Goal: Check status: Check status

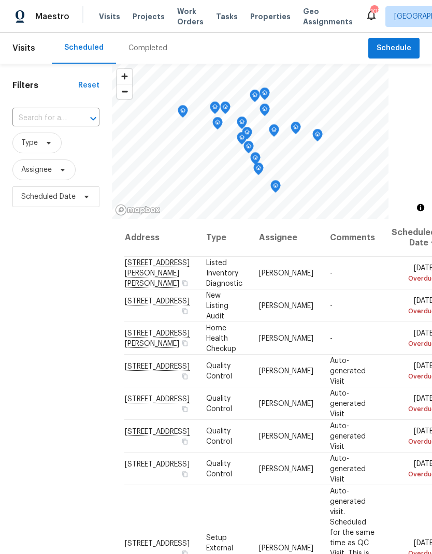
click at [138, 50] on div "Completed" at bounding box center [147, 48] width 39 height 10
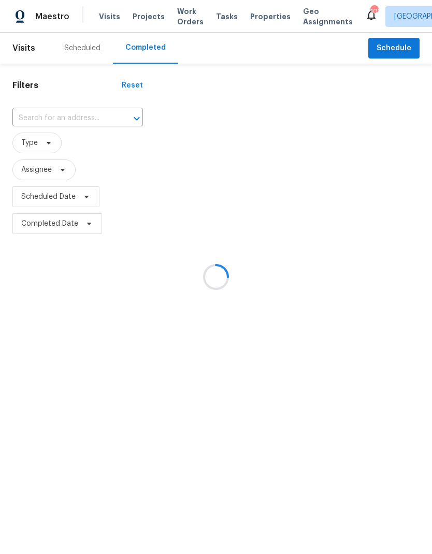
click at [51, 113] on div at bounding box center [216, 277] width 432 height 554
click at [50, 116] on div at bounding box center [216, 277] width 432 height 554
click at [49, 118] on div at bounding box center [216, 277] width 432 height 554
click at [63, 114] on div at bounding box center [216, 277] width 432 height 554
click at [80, 115] on div at bounding box center [216, 277] width 432 height 554
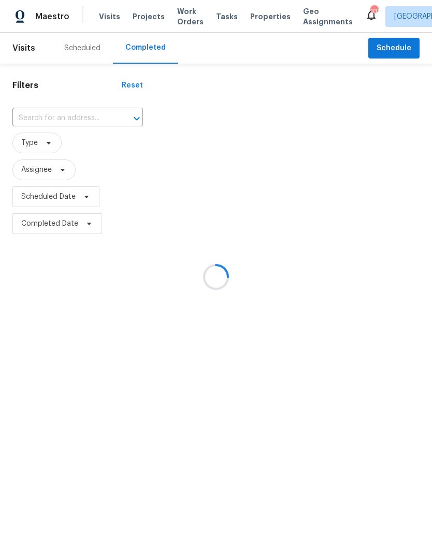
click at [66, 115] on div at bounding box center [216, 277] width 432 height 554
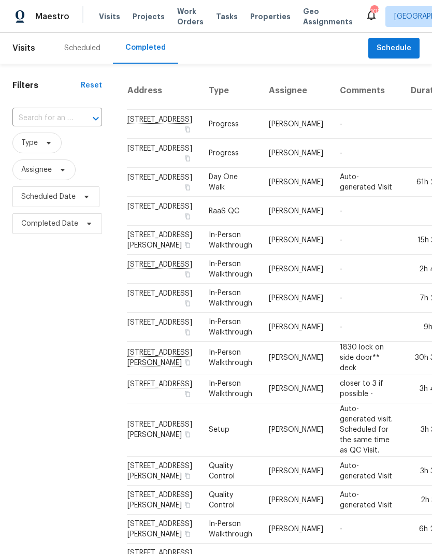
click at [45, 120] on input "text" at bounding box center [42, 118] width 61 height 16
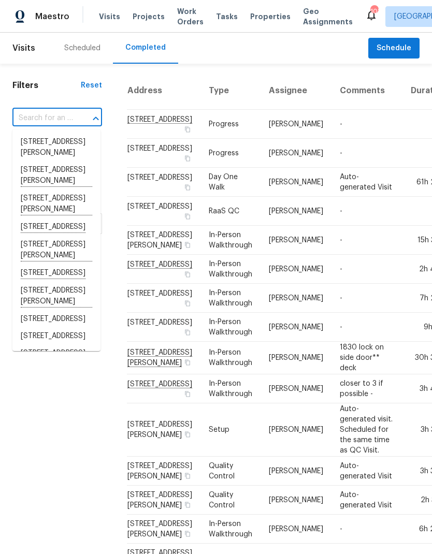
click at [41, 119] on input "text" at bounding box center [42, 118] width 61 height 16
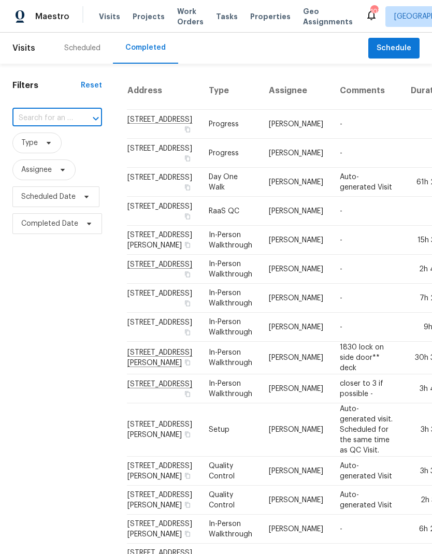
paste input "[STREET_ADDRESS][PERSON_NAME][PERSON_NAME]"
click at [53, 122] on input "[STREET_ADDRESS][PERSON_NAME][PERSON_NAME]" at bounding box center [42, 118] width 61 height 16
click at [71, 118] on input "[STREET_ADDRESS][PERSON_NAME][PERSON_NAME]" at bounding box center [42, 118] width 61 height 16
click at [69, 119] on input "[STREET_ADDRESS][PERSON_NAME][PERSON_NAME]" at bounding box center [42, 118] width 61 height 16
paste input "text"
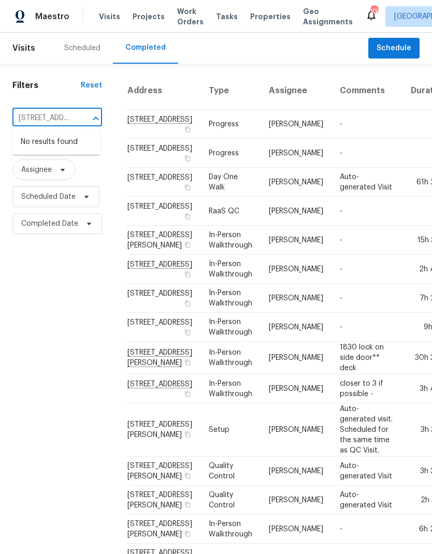
type input "[STREET_ADDRESS][PERSON_NAME][PERSON_NAME]"
